Goal: Transaction & Acquisition: Purchase product/service

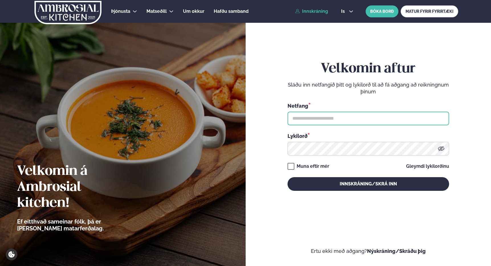
click at [333, 120] on input "text" at bounding box center [369, 119] width 162 height 14
type input "**********"
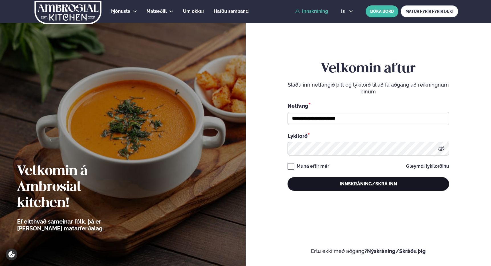
click at [380, 185] on button "Innskráning/Skrá inn" at bounding box center [369, 184] width 162 height 14
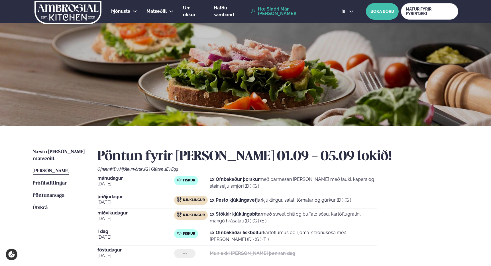
click at [235, 213] on strong "1x Stökkir kjúklingabitar" at bounding box center [236, 214] width 52 height 5
click at [282, 235] on p "1x Ofnbakaðar fiskbollur kartöflumús og rjóma-sítrónusósa með [PERSON_NAME] (D …" at bounding box center [293, 237] width 167 height 14
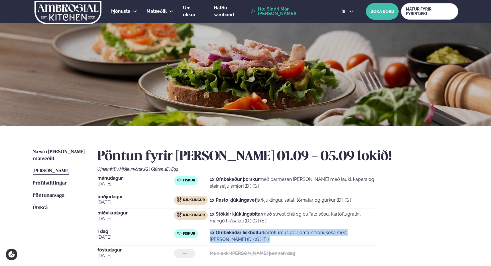
click at [282, 235] on p "1x Ofnbakaðar fiskbollur kartöflumús og rjóma-sítrónusósa með [PERSON_NAME] (D …" at bounding box center [293, 237] width 167 height 14
